Goal: Contribute content

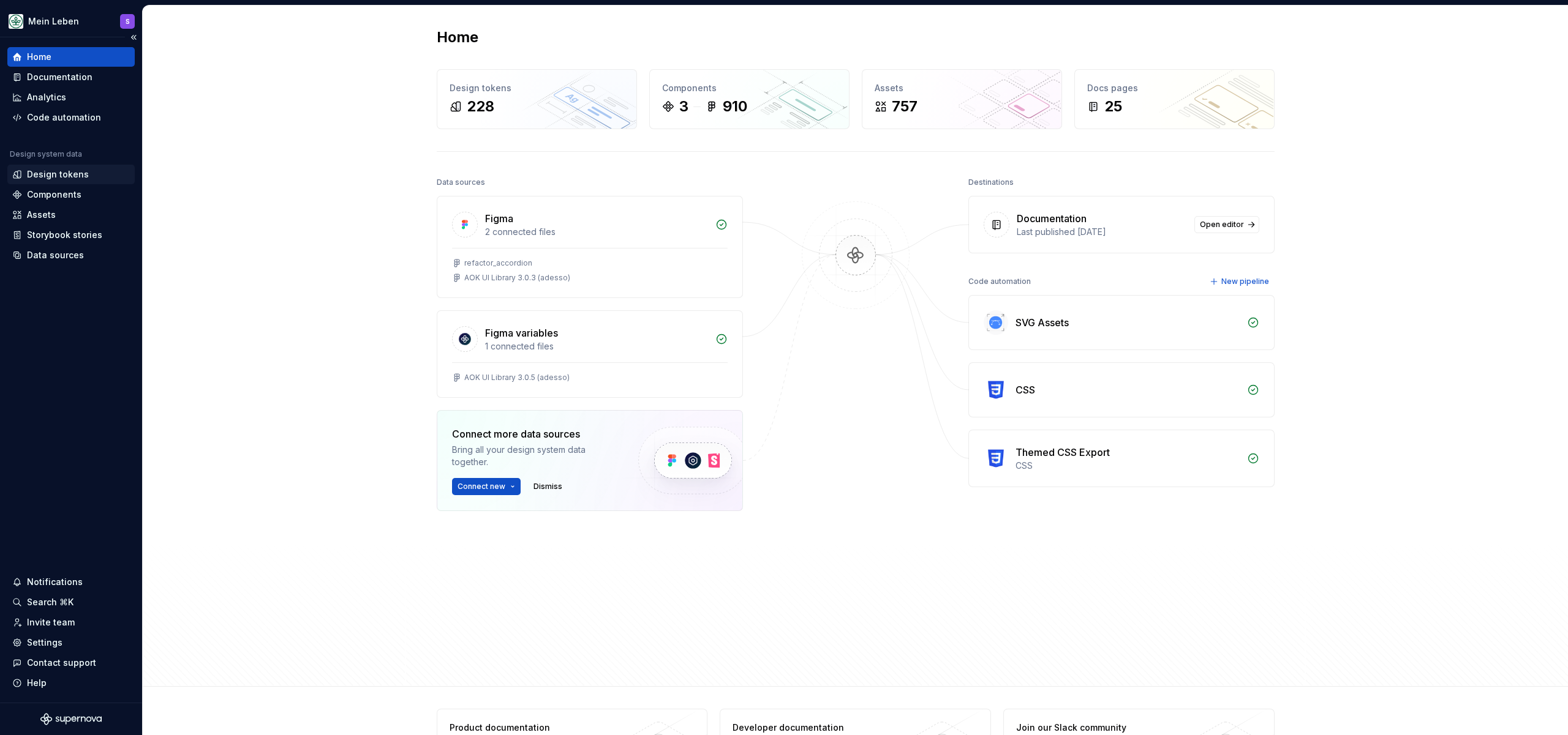
click at [76, 175] on div "Design tokens" at bounding box center [58, 175] width 62 height 12
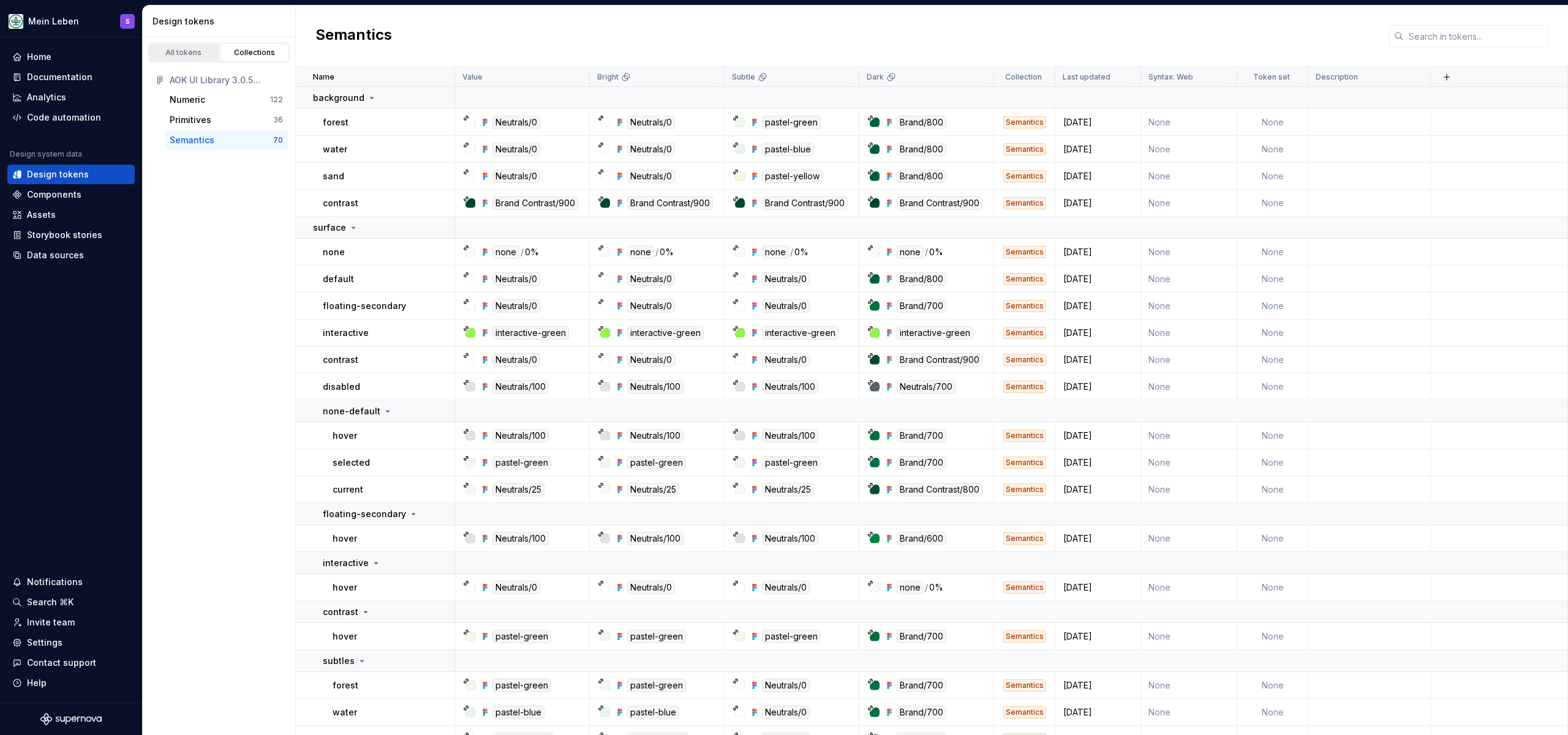
click at [187, 51] on div "All tokens" at bounding box center [184, 52] width 61 height 9
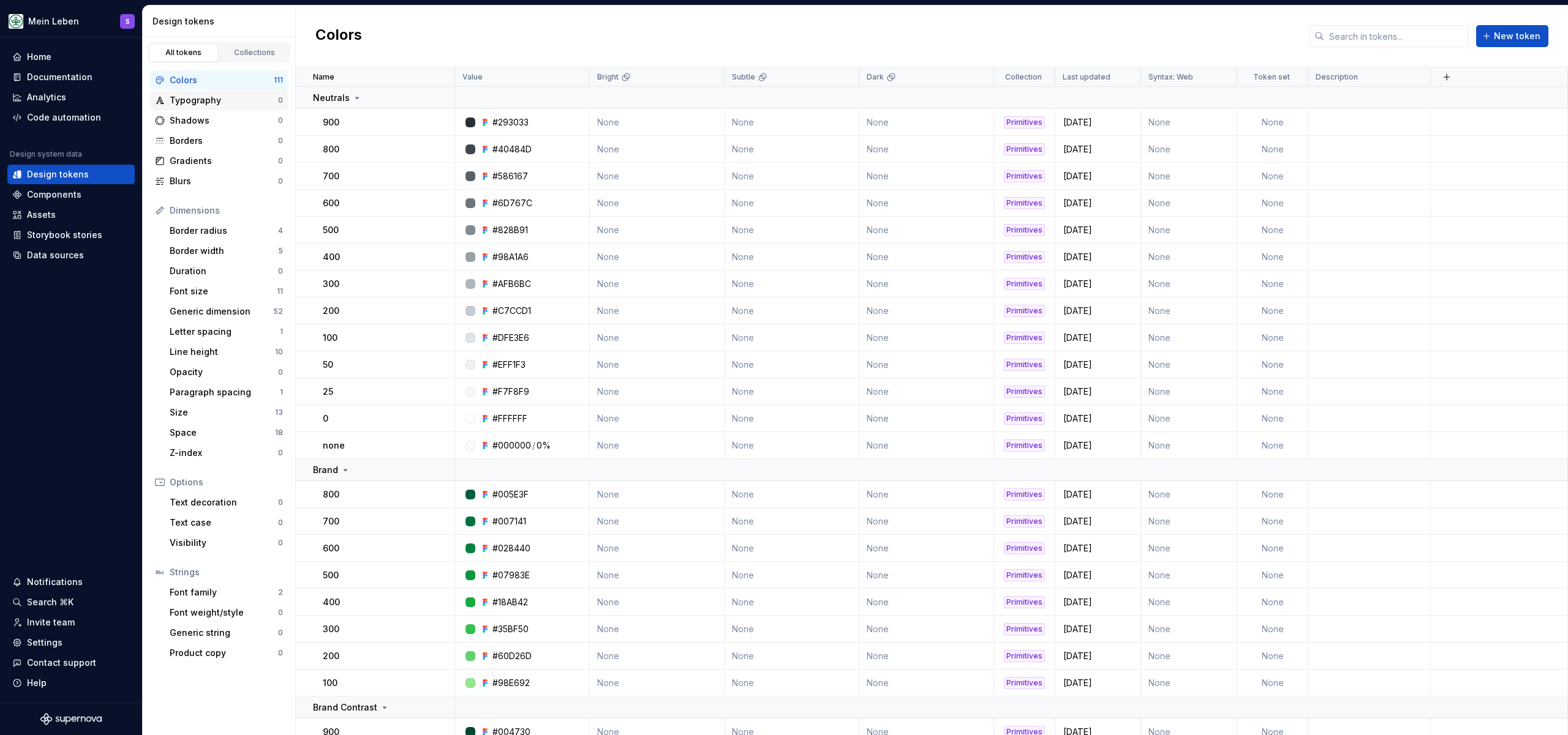
click at [201, 104] on div "Typography" at bounding box center [223, 100] width 108 height 12
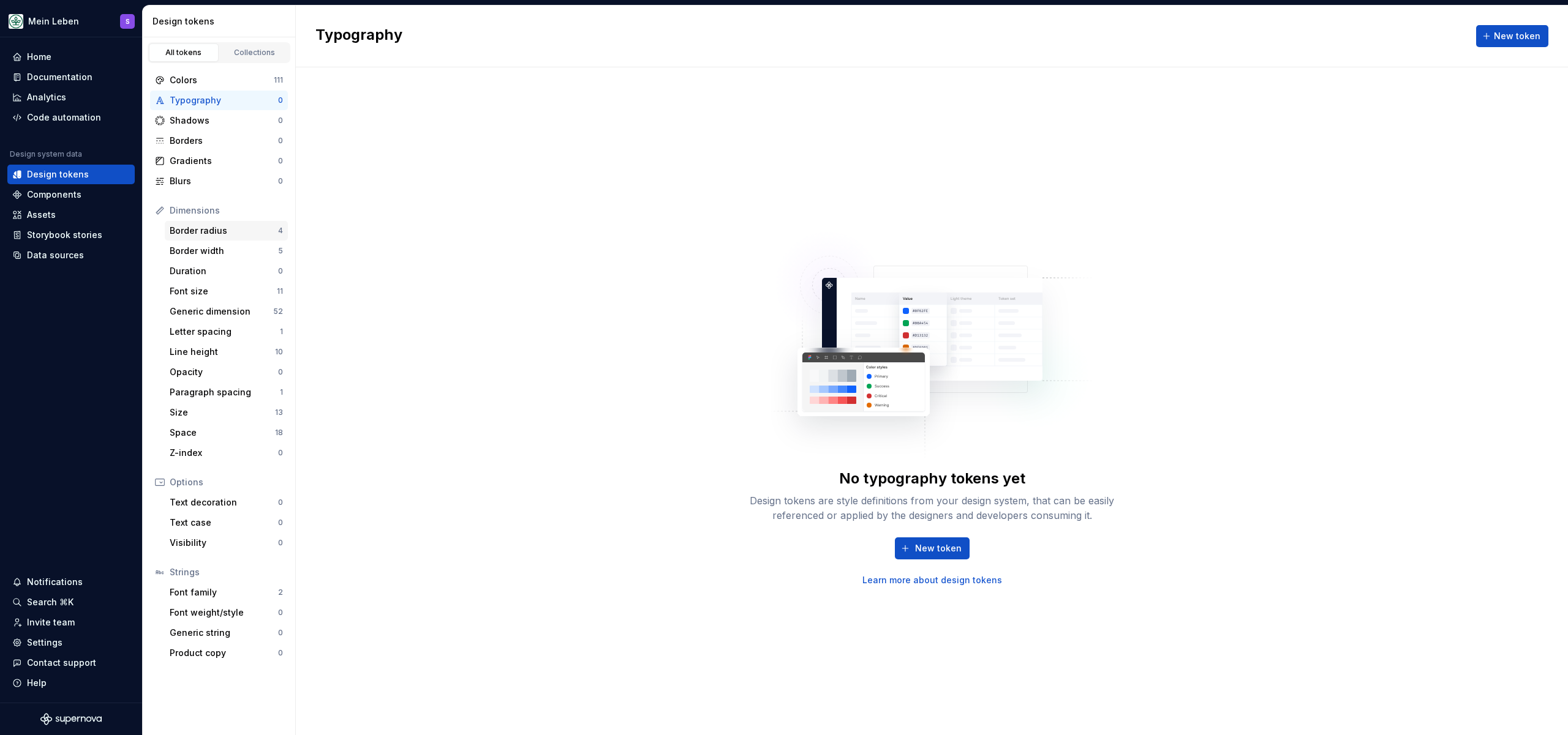
click at [225, 234] on div "Border radius" at bounding box center [223, 231] width 108 height 12
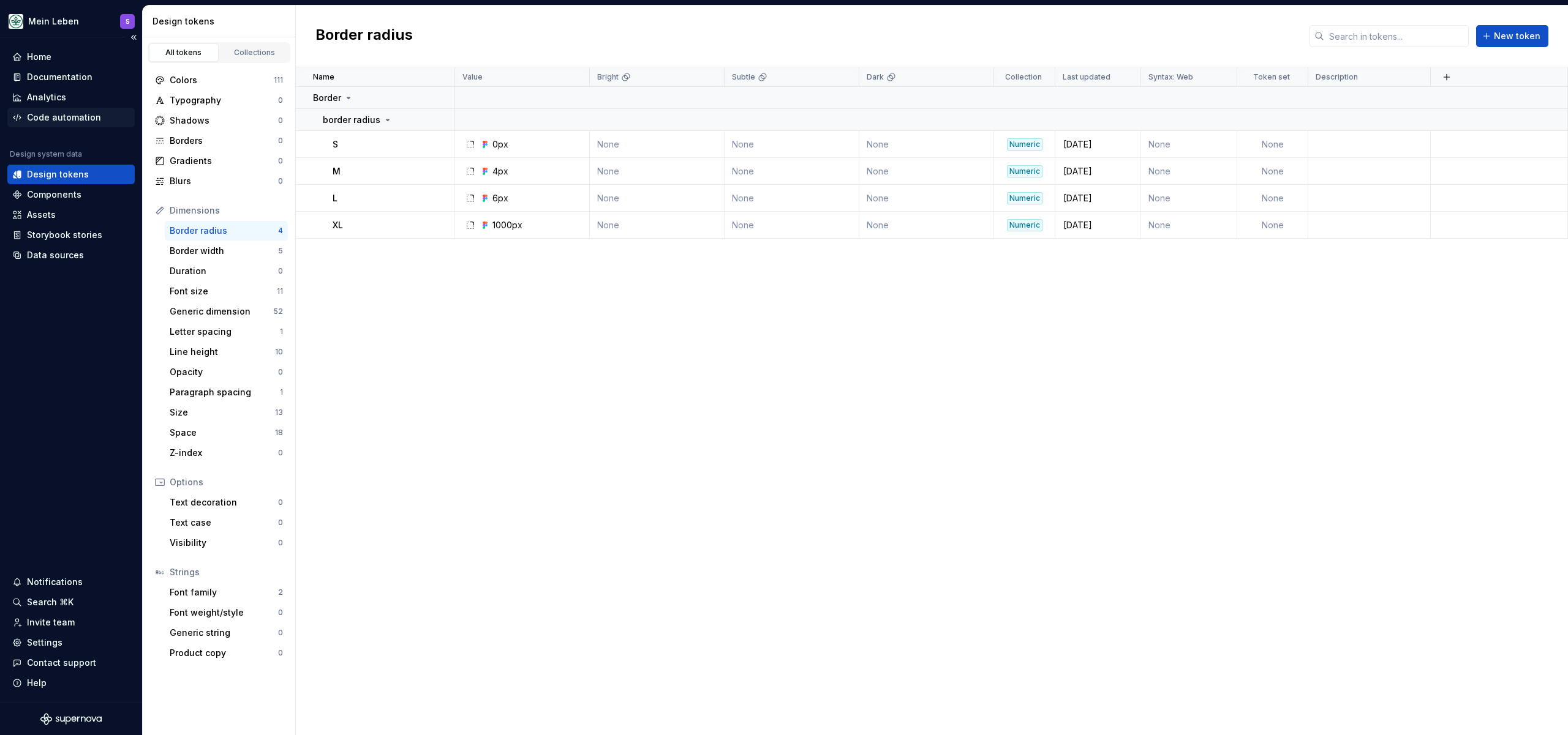
click at [78, 118] on div "Code automation" at bounding box center [64, 118] width 74 height 12
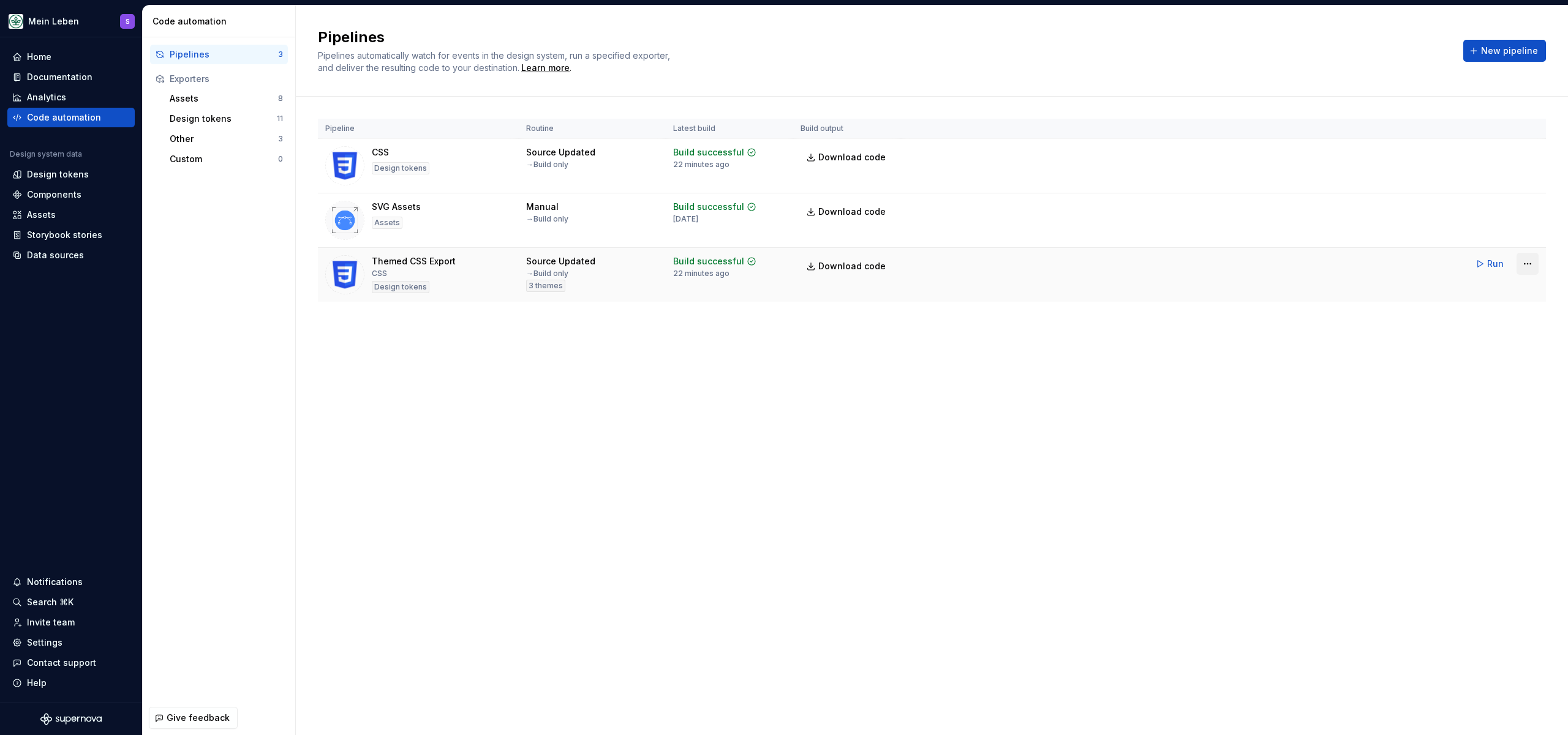
click at [1535, 263] on html "Mein Leben S Home Documentation Analytics Code automation Design system data De…" at bounding box center [784, 367] width 1568 height 735
click at [1499, 292] on div "Edit pipeline" at bounding box center [1512, 290] width 105 height 12
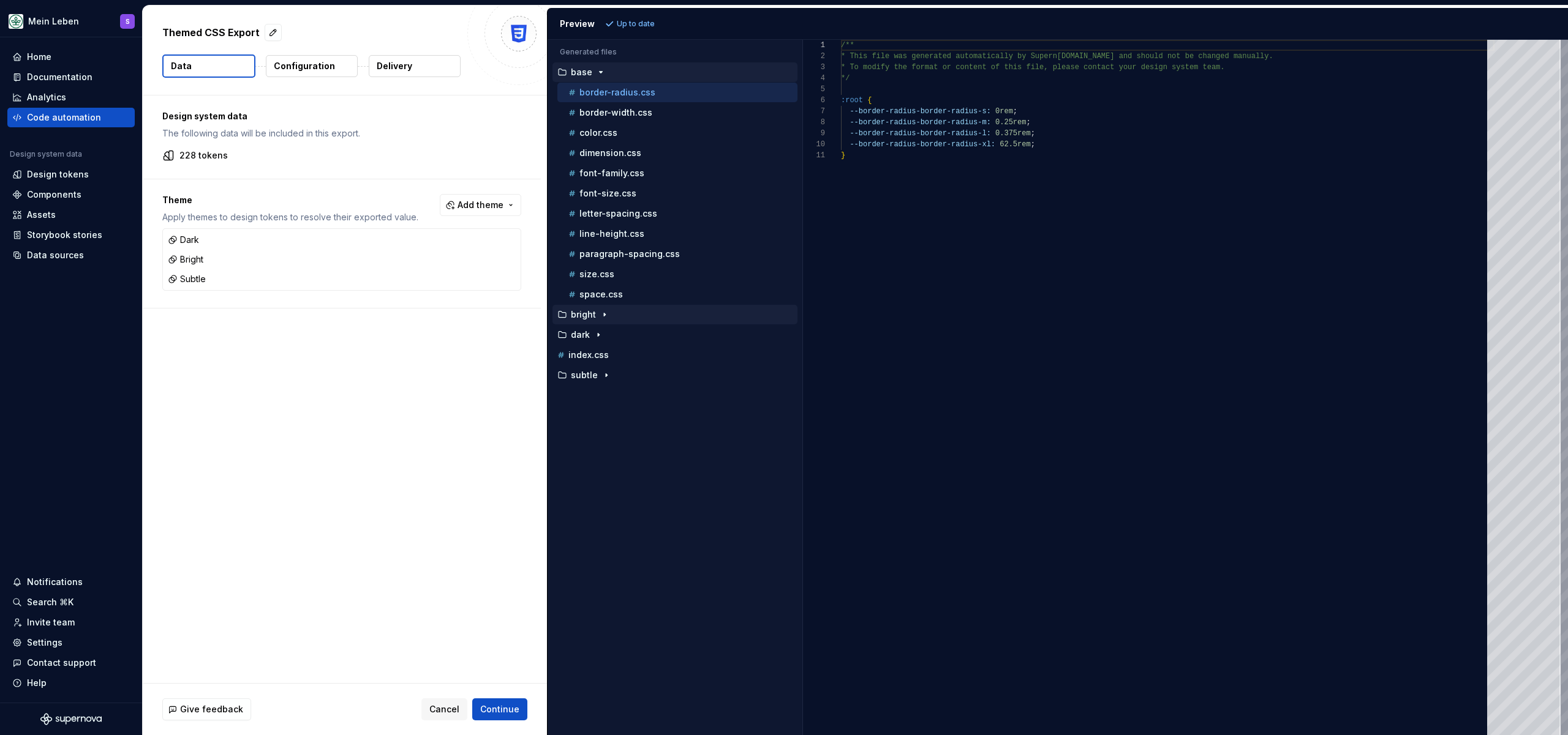
click at [615, 318] on div "bright" at bounding box center [676, 314] width 243 height 9
click at [622, 134] on div "color.css" at bounding box center [682, 133] width 232 height 12
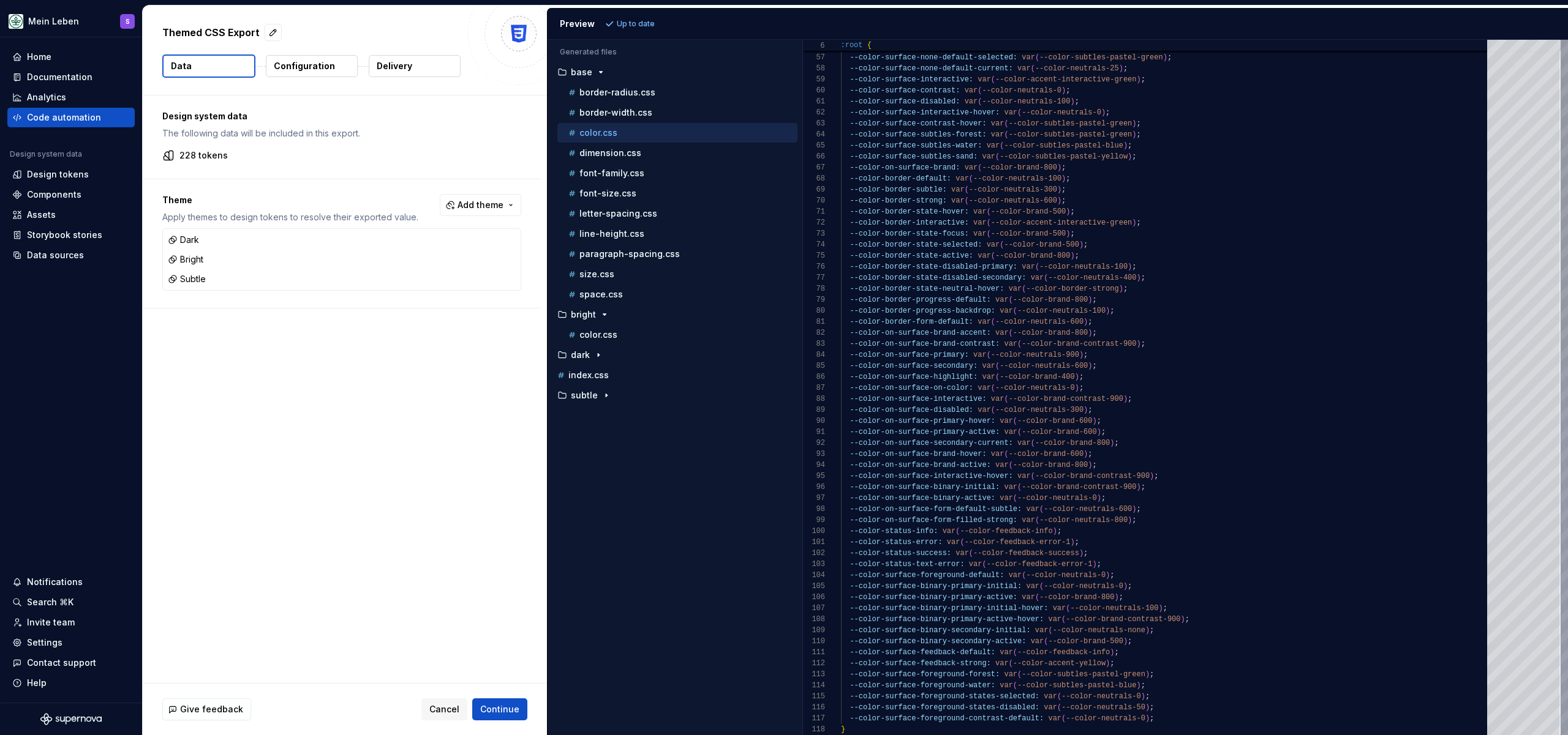
type textarea "**********"
drag, startPoint x: 848, startPoint y: 366, endPoint x: 1113, endPoint y: 365, distance: 265.0
click at [1113, 365] on div "--color-surface-none-default-hover: var ( --color-neutrals-100 ) ; --color-surf…" at bounding box center [1167, 85] width 654 height 1300
click at [58, 91] on div "Analytics" at bounding box center [47, 97] width 39 height 12
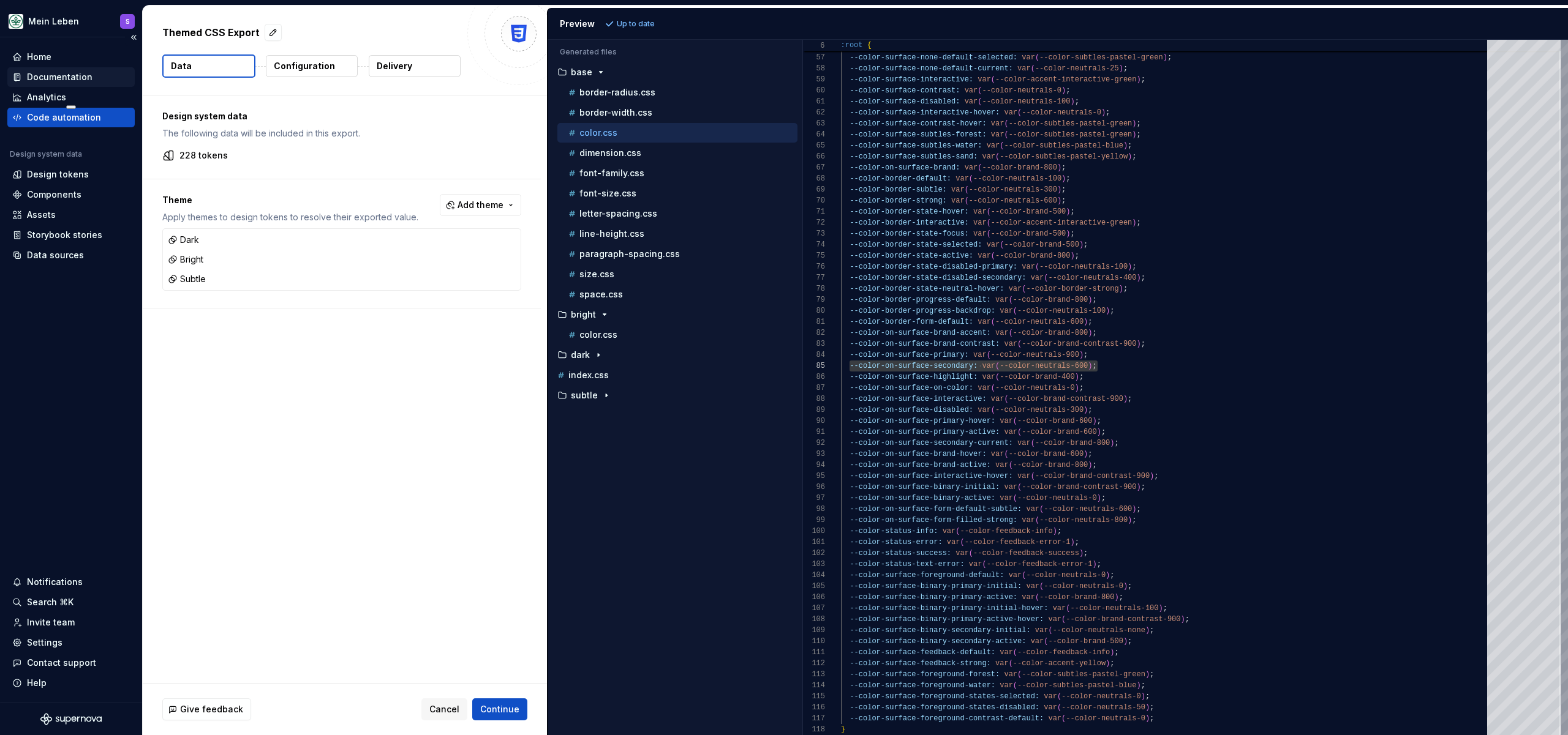
click at [66, 79] on div "Documentation" at bounding box center [60, 77] width 66 height 12
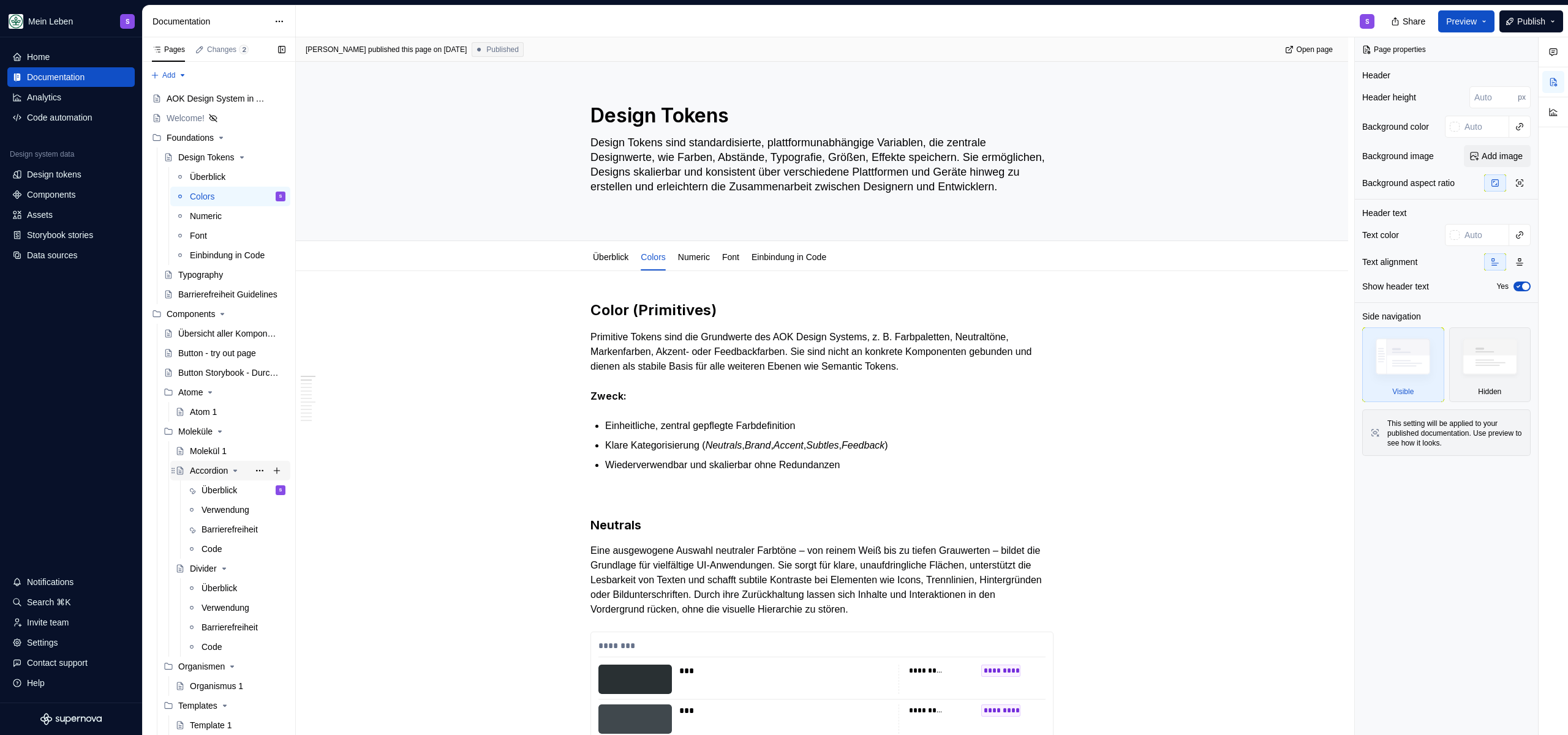
click at [210, 471] on div "Accordion" at bounding box center [209, 470] width 38 height 12
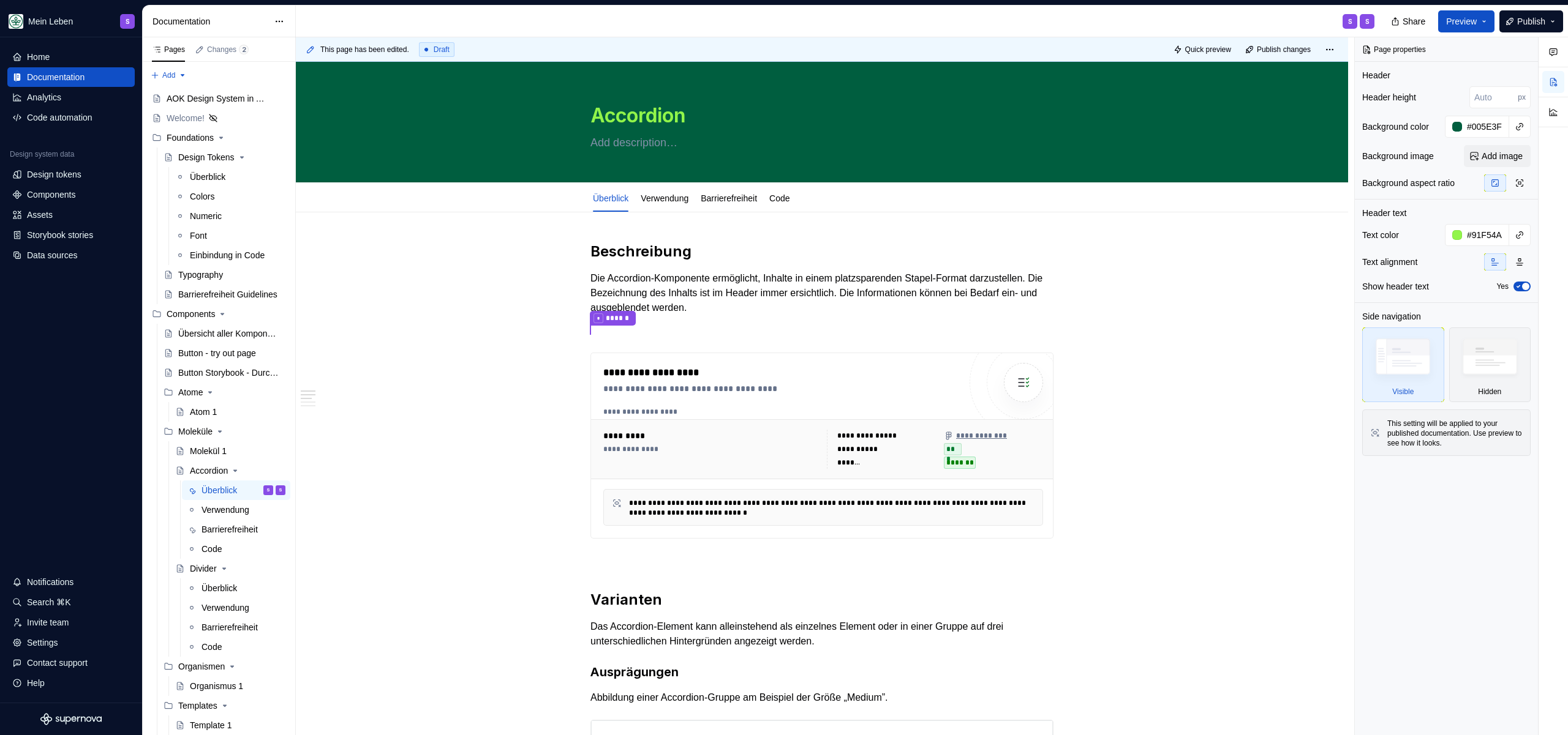
type textarea "*"
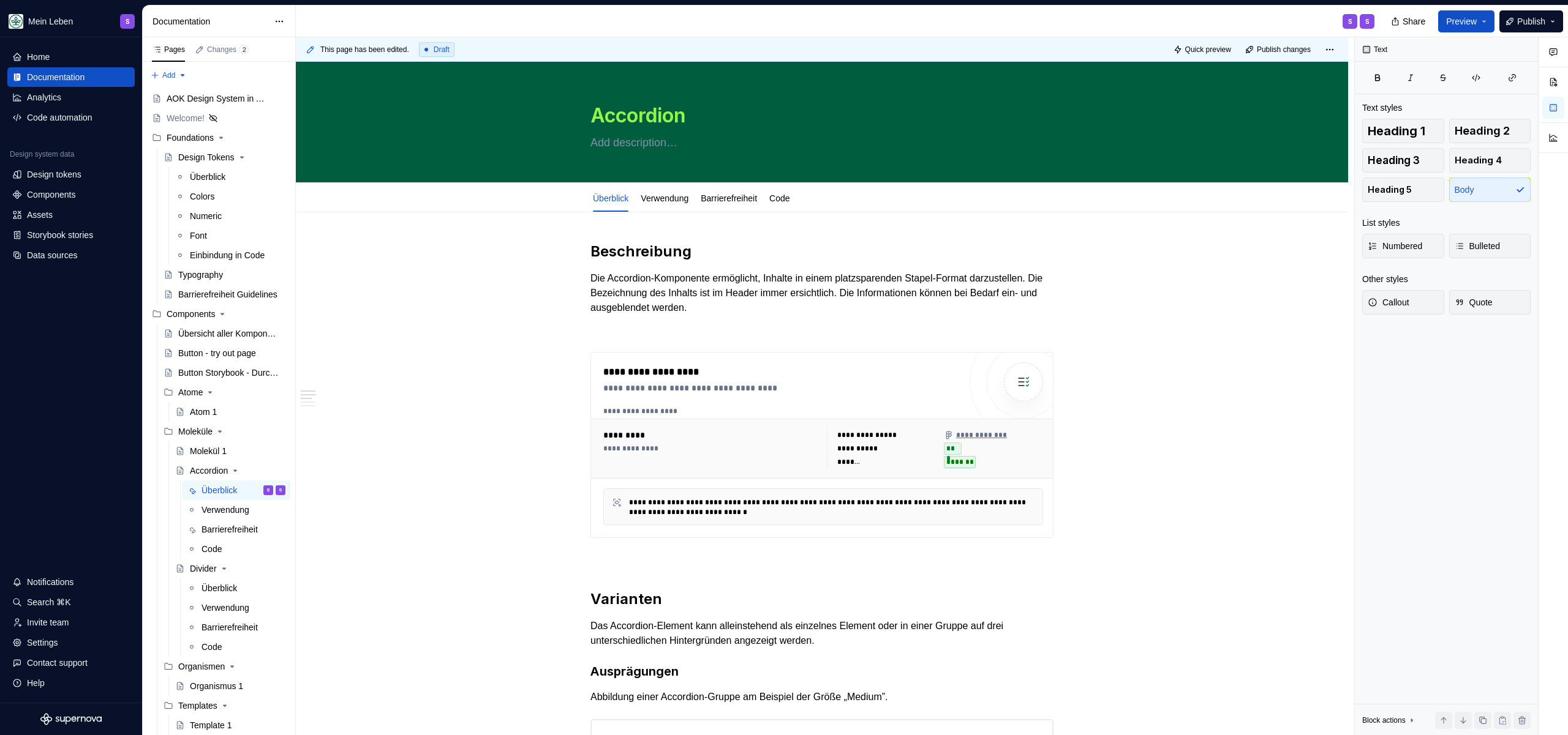
type textarea "*"
